Goal: Obtain resource: Obtain resource

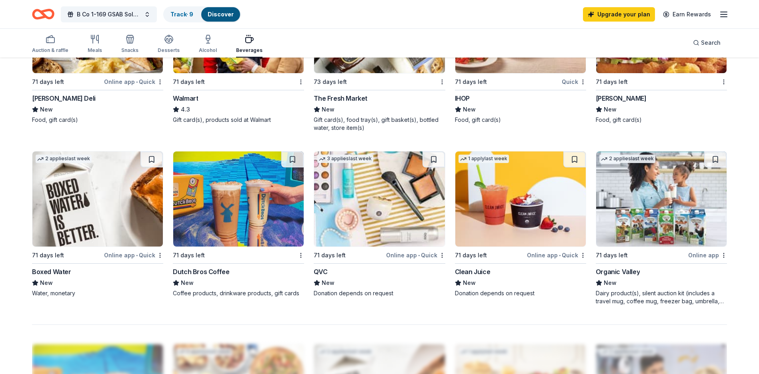
scroll to position [520, 0]
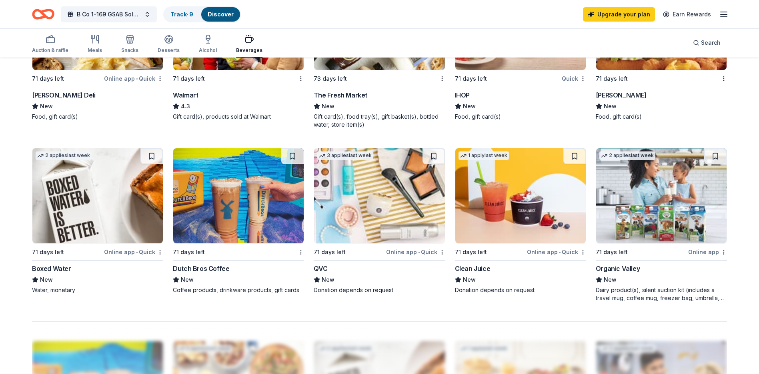
click at [101, 218] on img at bounding box center [97, 195] width 130 height 95
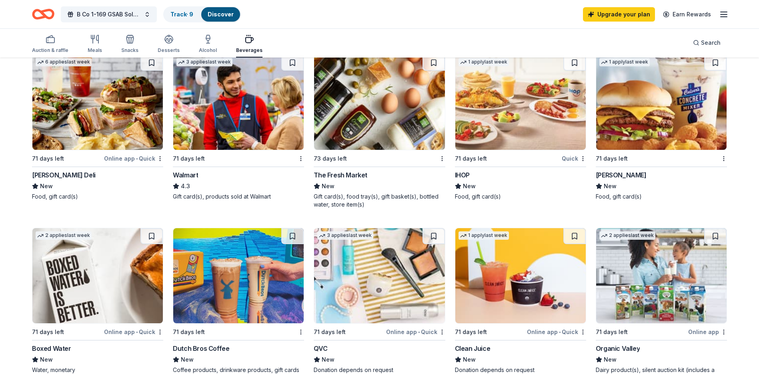
scroll to position [320, 0]
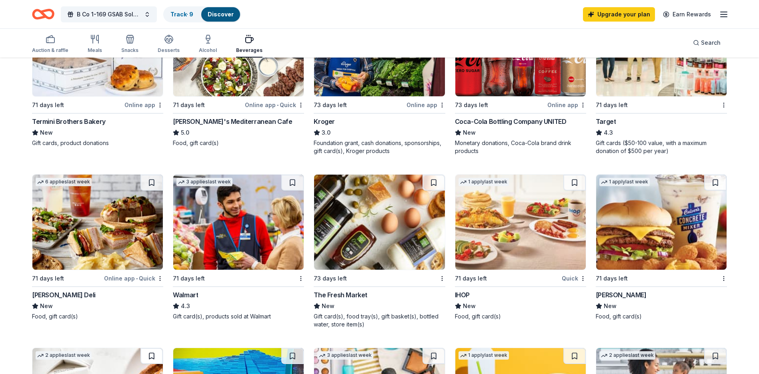
click at [155, 356] on button at bounding box center [151, 356] width 22 height 16
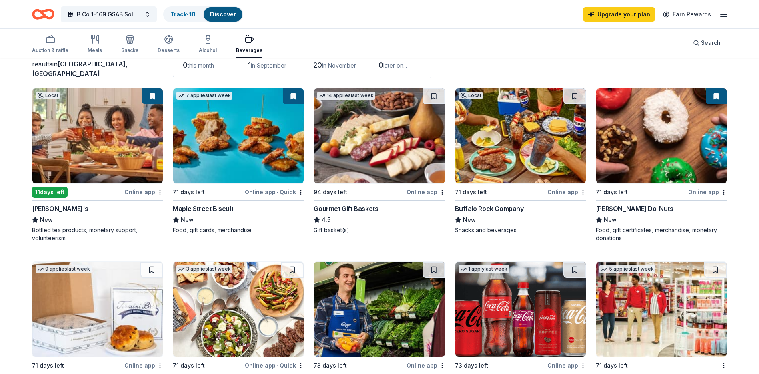
scroll to position [0, 0]
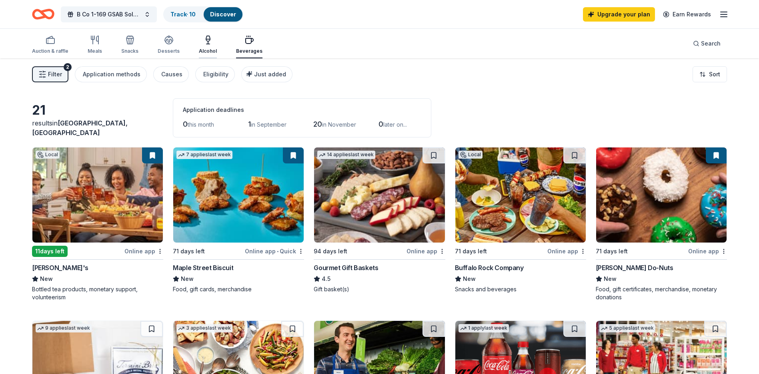
click at [203, 43] on icon "button" at bounding box center [208, 40] width 10 height 10
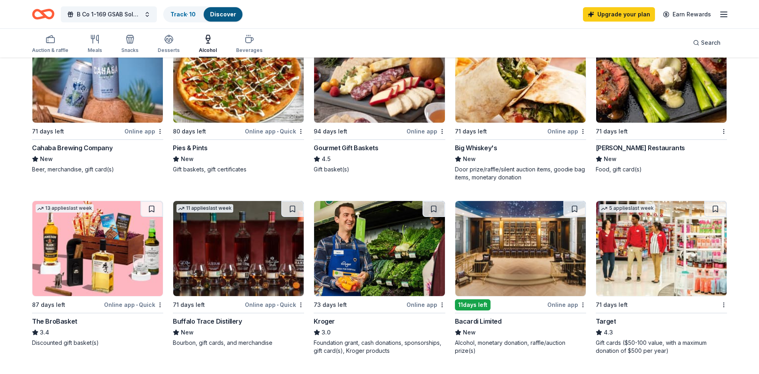
scroll to position [40, 0]
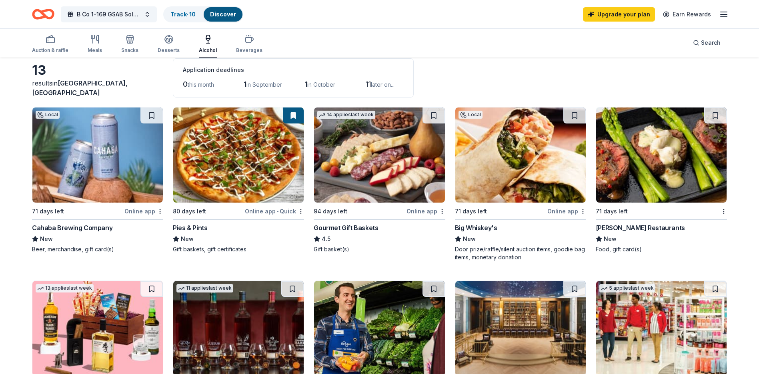
click at [130, 78] on div "13" at bounding box center [97, 70] width 131 height 16
click at [118, 78] on div "13" at bounding box center [97, 70] width 131 height 16
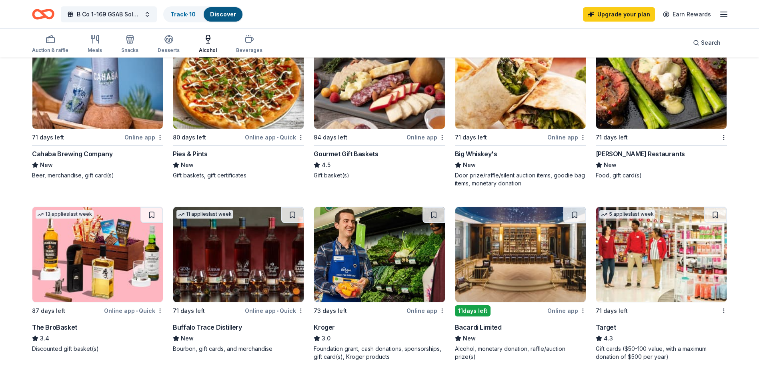
scroll to position [0, 0]
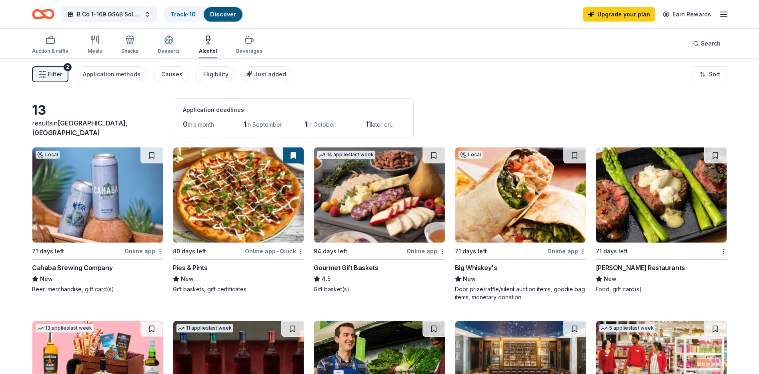
click at [498, 219] on img at bounding box center [520, 195] width 130 height 95
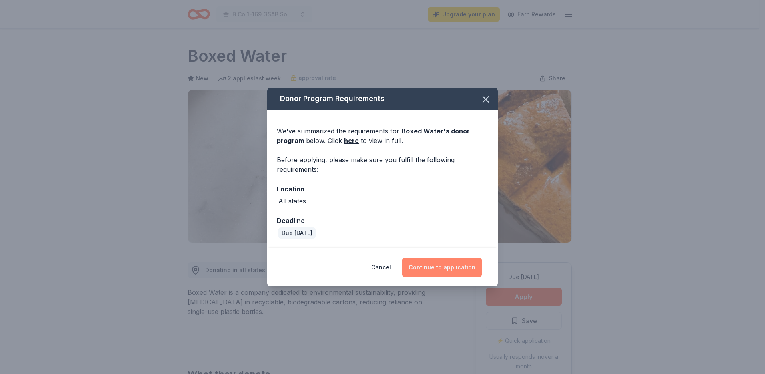
click at [452, 267] on button "Continue to application" at bounding box center [442, 267] width 80 height 19
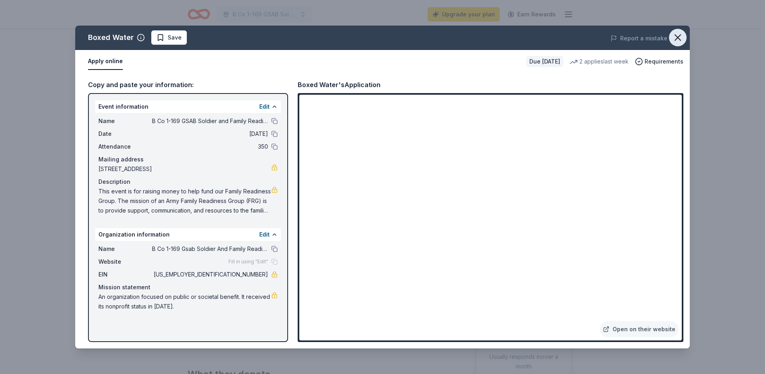
click at [677, 37] on icon "button" at bounding box center [677, 37] width 11 height 11
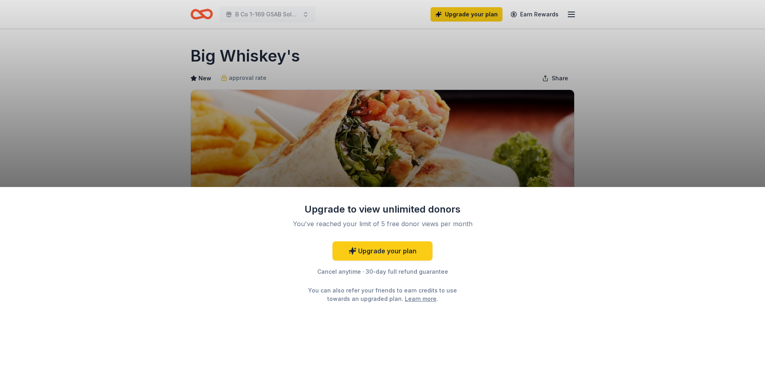
click at [410, 148] on div "Upgrade to view unlimited donors You've reached your limit of 5 free donor view…" at bounding box center [382, 187] width 765 height 374
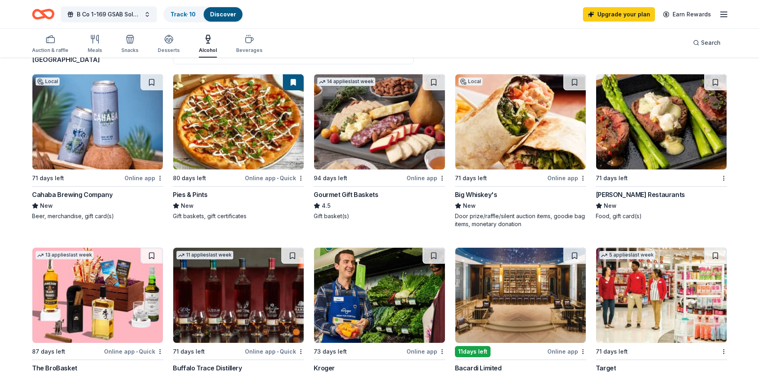
scroll to position [40, 0]
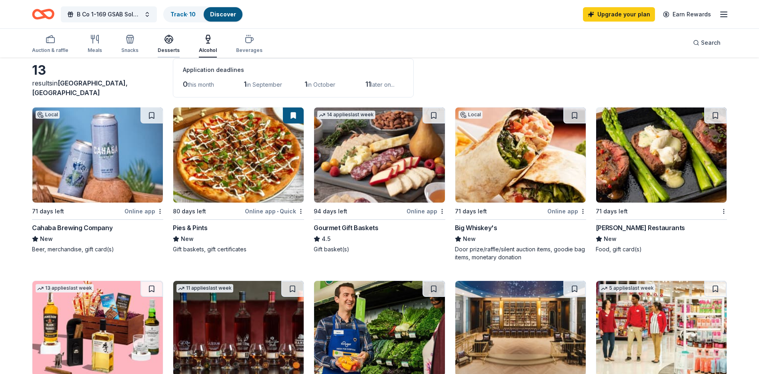
click at [170, 51] on div "Desserts" at bounding box center [169, 50] width 22 height 6
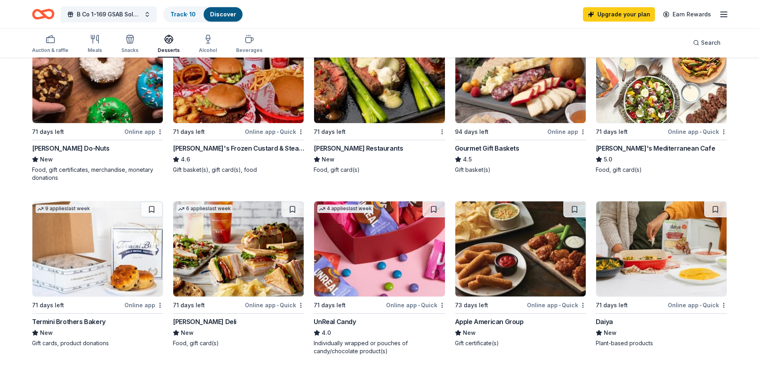
scroll to position [120, 0]
click at [102, 235] on img at bounding box center [97, 248] width 130 height 95
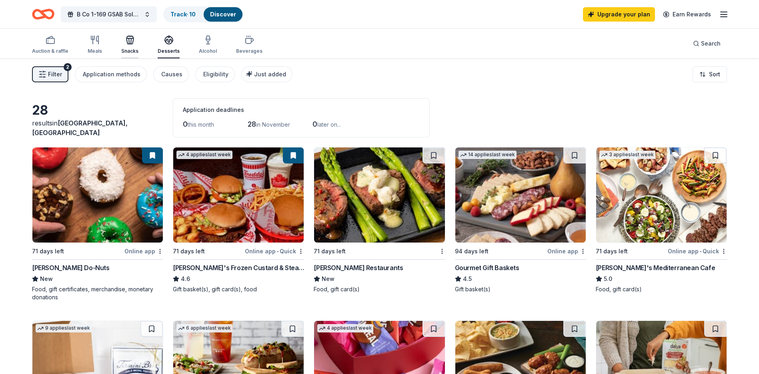
click at [133, 41] on icon "button" at bounding box center [130, 40] width 10 height 10
